Goal: Transaction & Acquisition: Purchase product/service

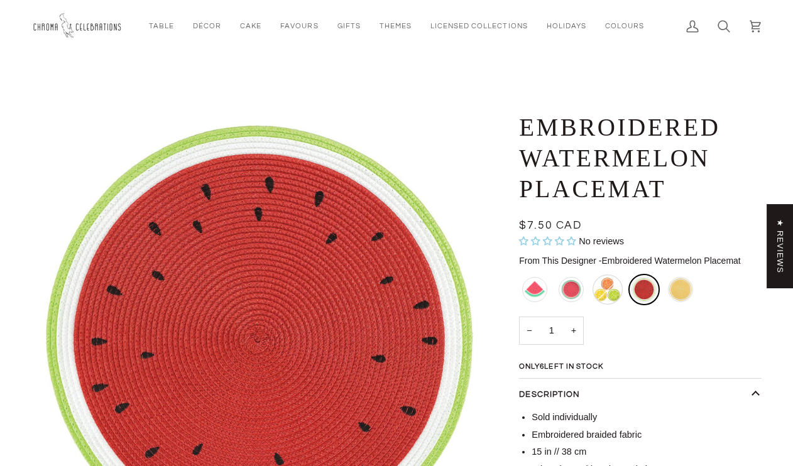
click at [610, 296] on div "Assorted Citrus Plates - Small - Sold Out" at bounding box center [607, 289] width 30 height 30
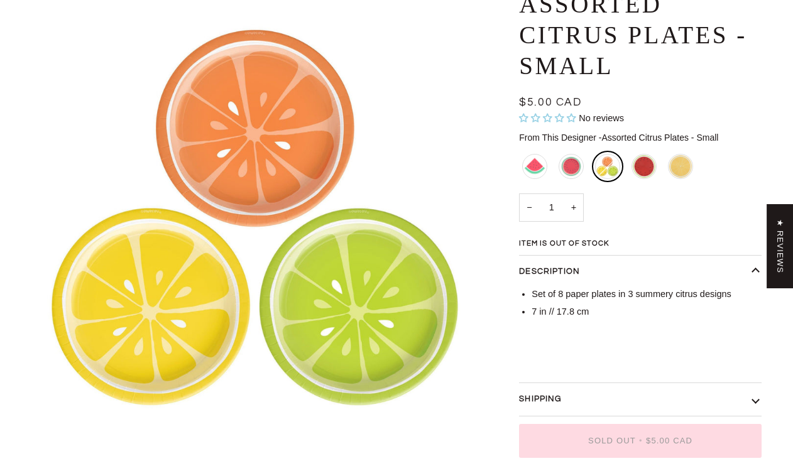
scroll to position [126, 0]
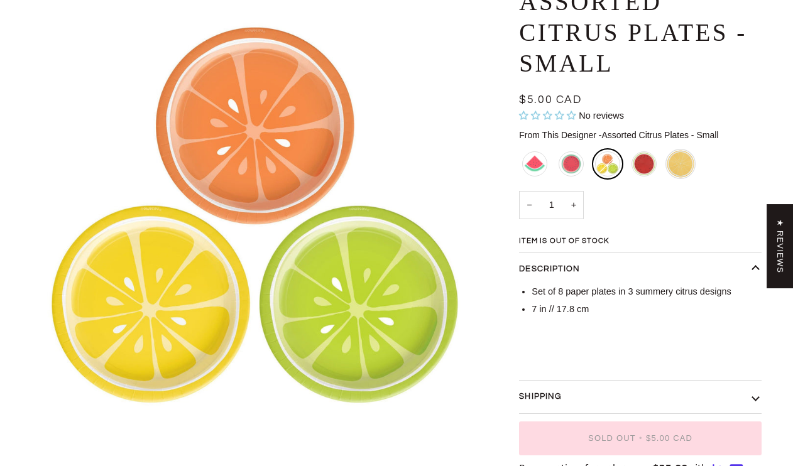
click at [674, 160] on div "Embroidered Lemon Placemat" at bounding box center [680, 164] width 30 height 30
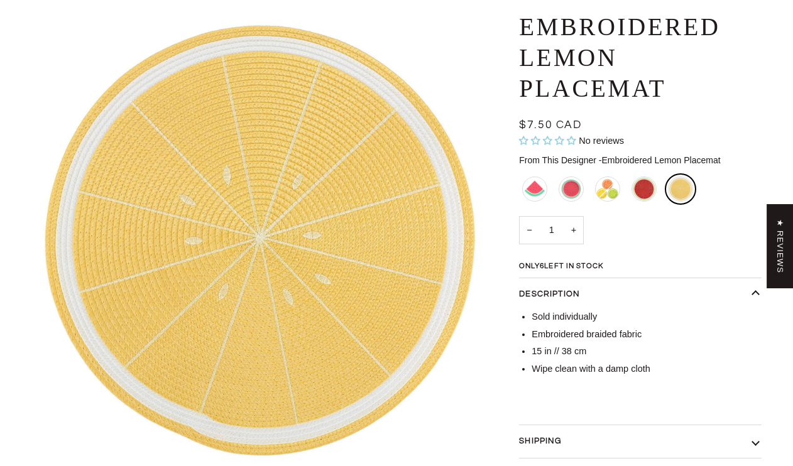
scroll to position [126, 0]
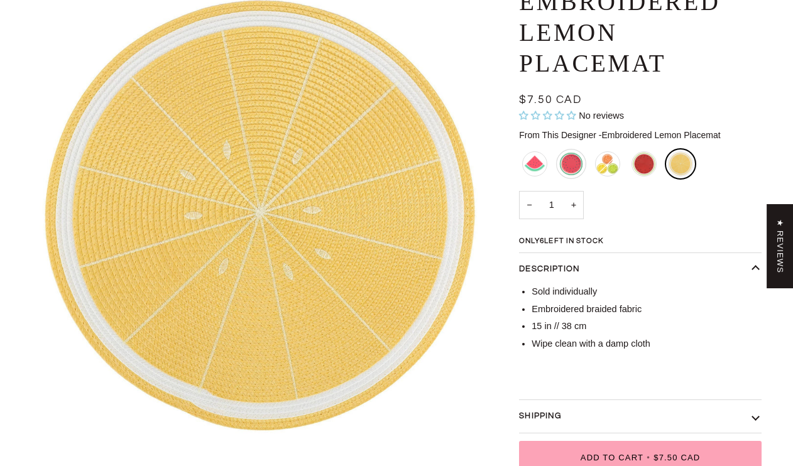
click at [570, 168] on div "Watermelon Plates - Large" at bounding box center [571, 164] width 30 height 30
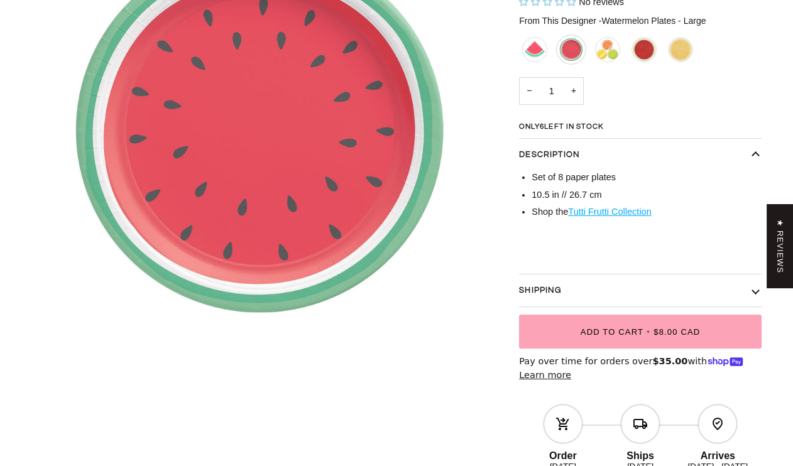
scroll to position [126, 0]
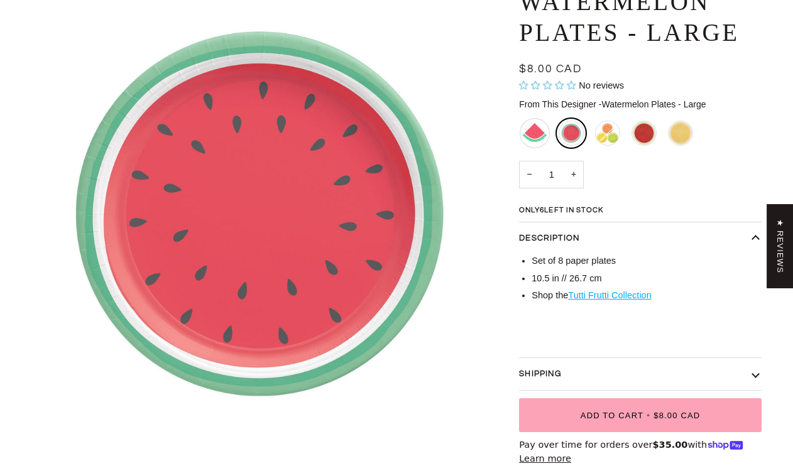
click at [538, 133] on div "Watermelon Slice Napkins" at bounding box center [534, 133] width 30 height 30
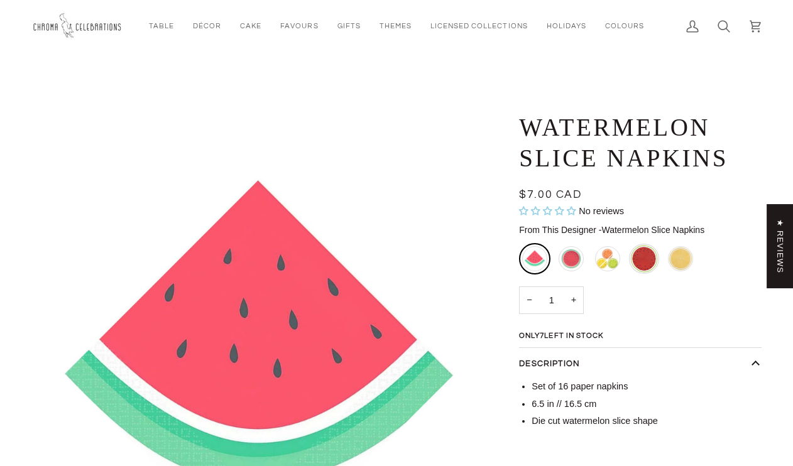
click at [653, 257] on div "Embroidered Watermelon Placemat" at bounding box center [644, 259] width 30 height 30
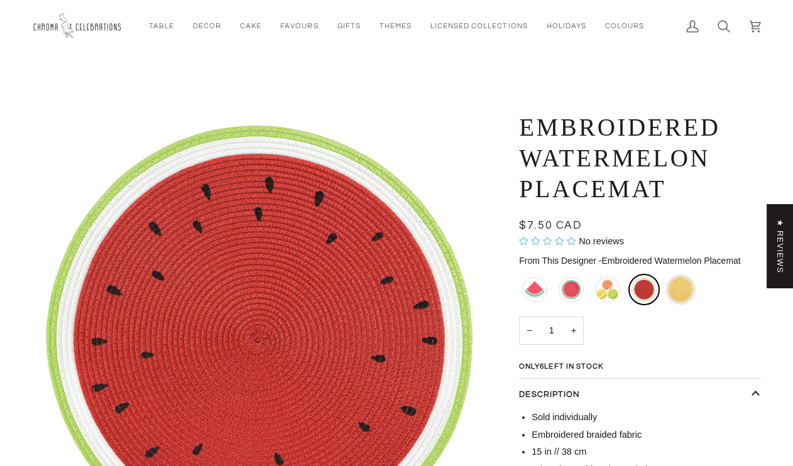
click at [677, 283] on div "Embroidered Lemon Placemat" at bounding box center [680, 289] width 30 height 30
